Goal: Find contact information: Find contact information

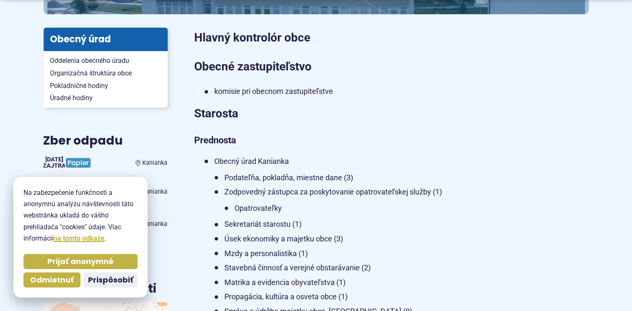
scroll to position [378, 0]
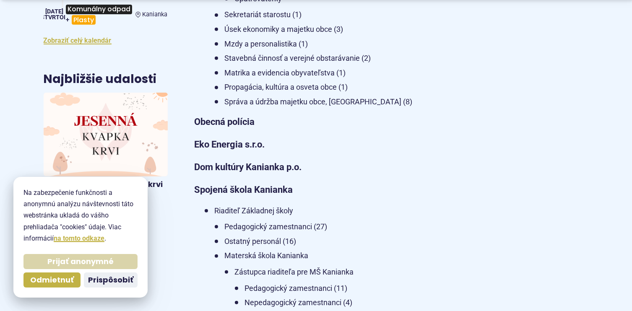
click at [76, 262] on span "Prijať anonymné" at bounding box center [80, 262] width 66 height 10
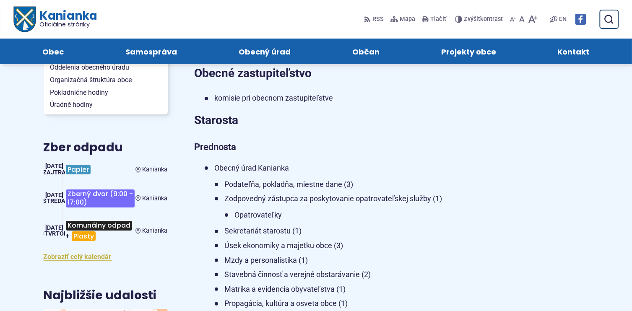
scroll to position [126, 0]
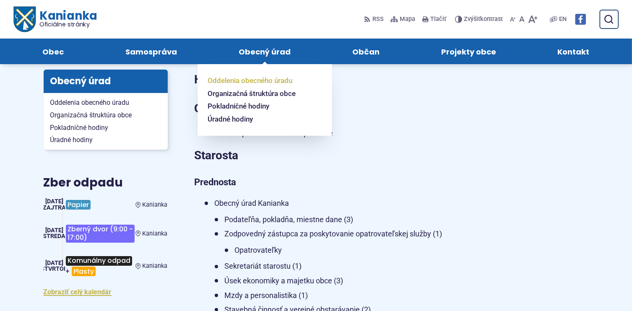
click at [250, 81] on span "Oddelenia obecného úradu" at bounding box center [250, 80] width 85 height 13
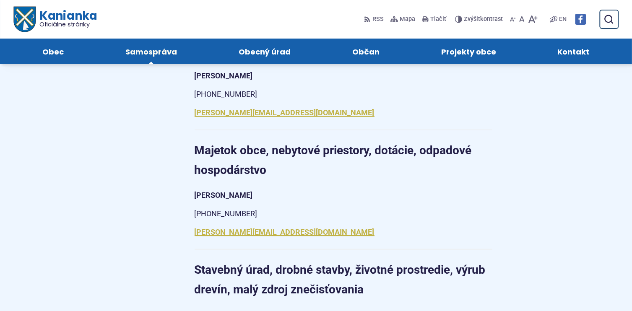
scroll to position [713, 0]
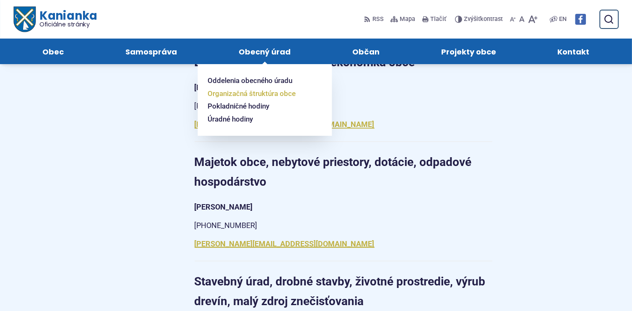
click at [248, 94] on span "Organizačná štruktúra obce" at bounding box center [252, 93] width 88 height 13
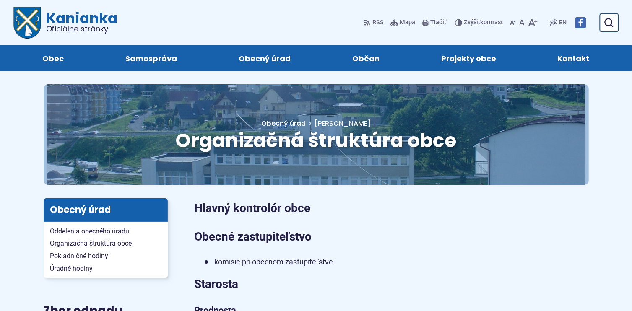
click at [569, 56] on span "Kontakt" at bounding box center [574, 58] width 32 height 26
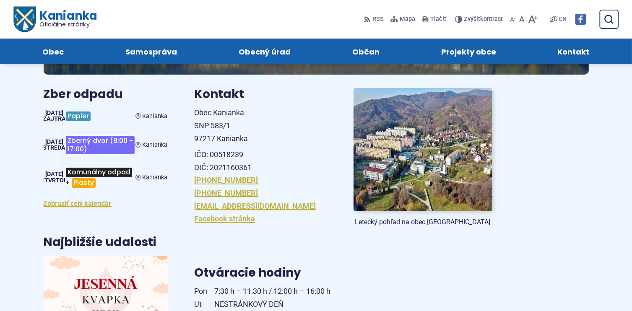
scroll to position [84, 0]
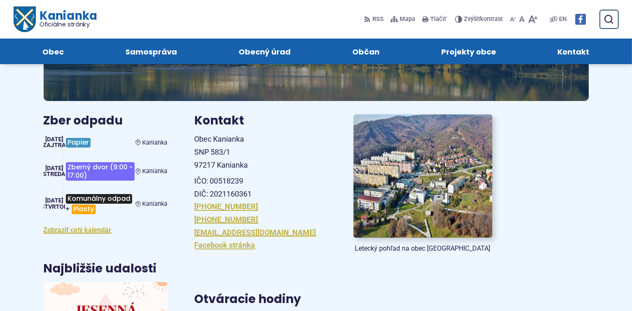
click at [416, 192] on img at bounding box center [423, 176] width 153 height 136
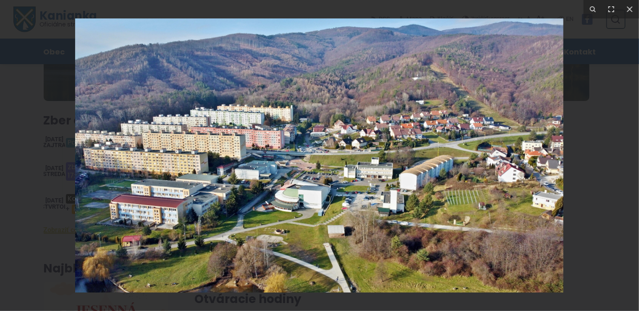
click at [351, 237] on img at bounding box center [319, 155] width 488 height 274
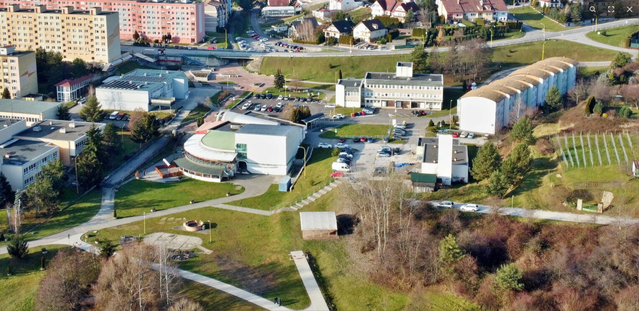
click at [560, 185] on img at bounding box center [281, 58] width 1074 height 604
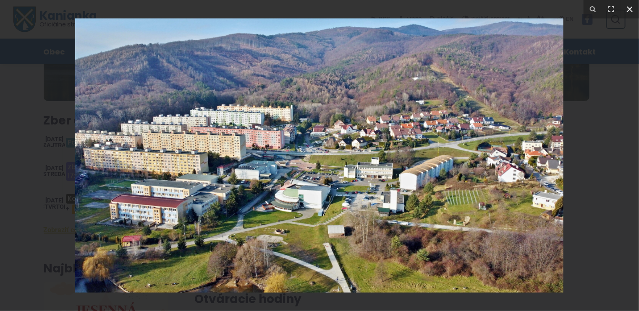
click at [628, 5] on icon at bounding box center [630, 9] width 10 height 10
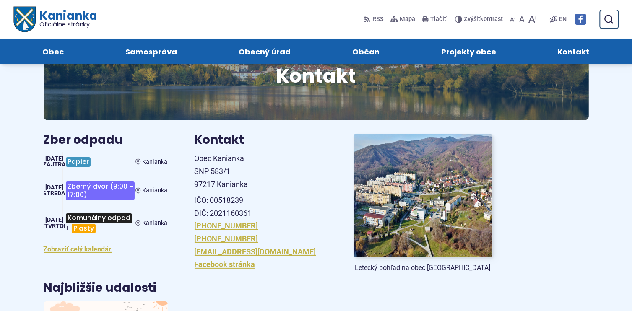
scroll to position [42, 0]
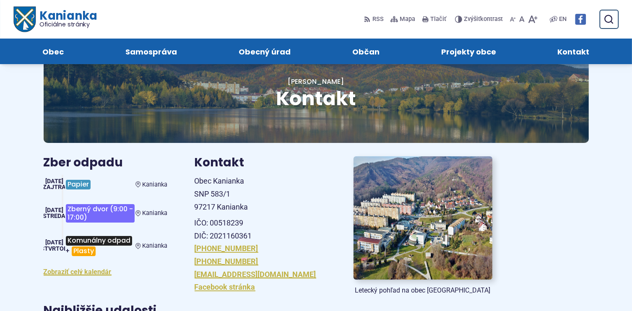
click at [390, 219] on img at bounding box center [423, 218] width 153 height 136
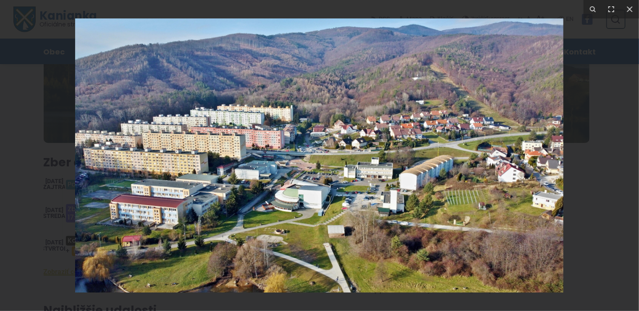
click at [351, 183] on img at bounding box center [319, 155] width 488 height 274
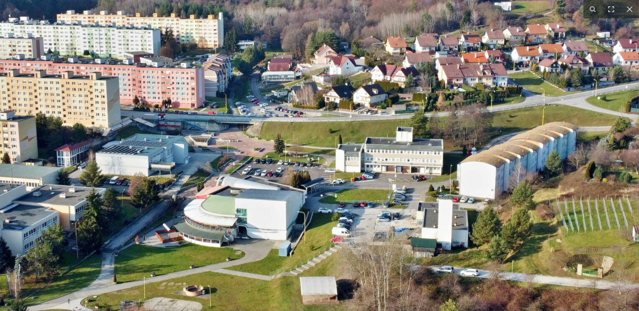
click at [541, 79] on img at bounding box center [281, 123] width 1074 height 604
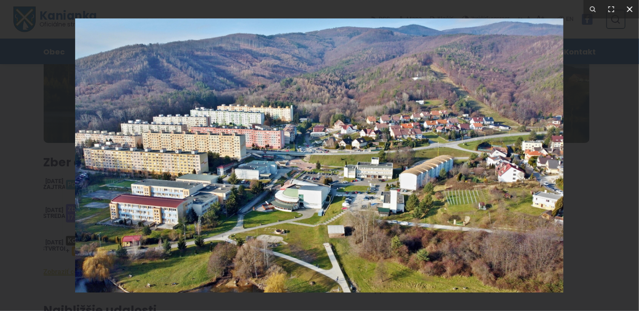
click at [628, 8] on icon at bounding box center [630, 9] width 10 height 10
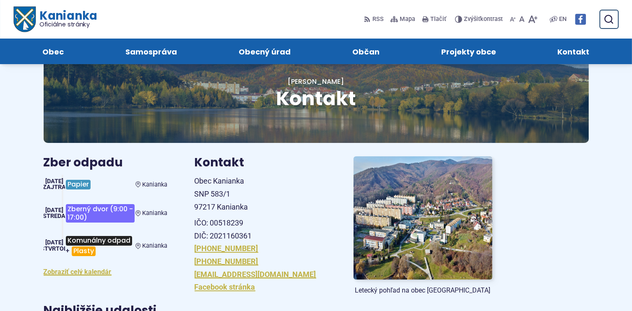
click at [316, 218] on p "IČO: 00518239 DIČ: 2021160361" at bounding box center [264, 230] width 139 height 26
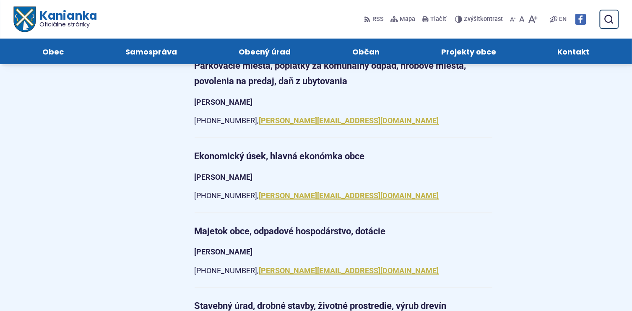
scroll to position [965, 0]
